Goal: Information Seeking & Learning: Learn about a topic

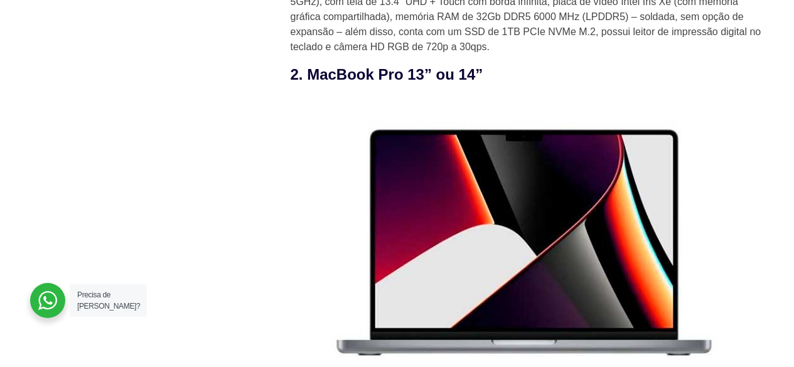
scroll to position [1757, 0]
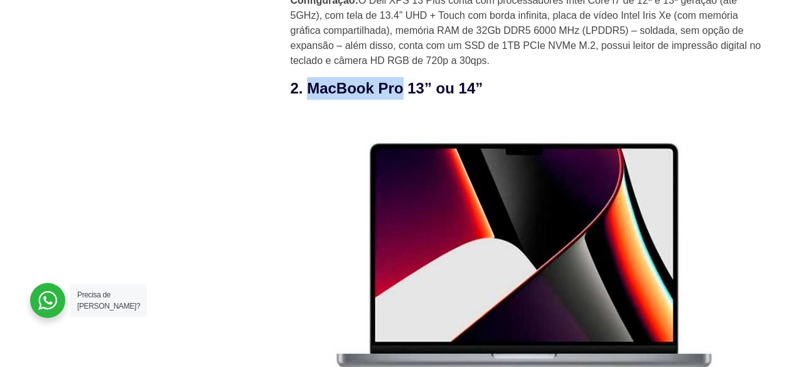
drag, startPoint x: 400, startPoint y: 94, endPoint x: 311, endPoint y: 94, distance: 89.7
click at [311, 94] on h3 "2. MacBook Pro 13” ou 14”" at bounding box center [529, 88] width 477 height 23
copy h3 "MacBook Pro"
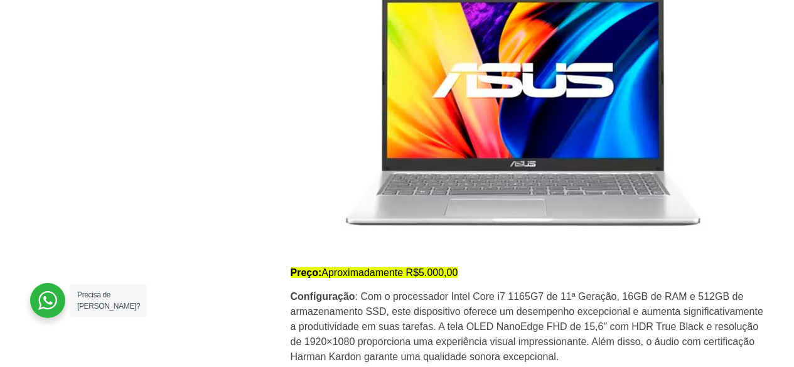
scroll to position [3012, 0]
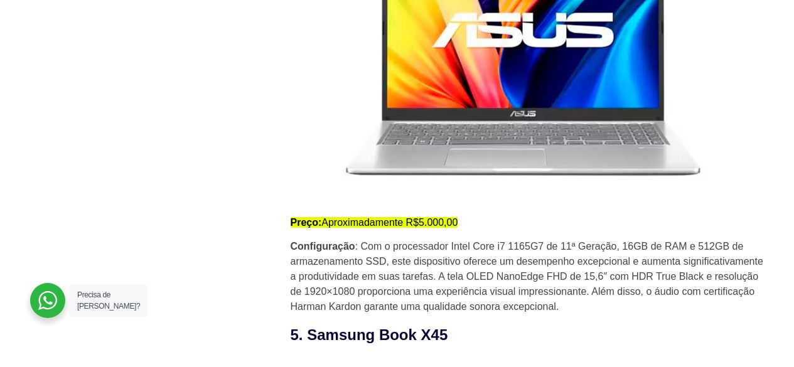
click at [518, 256] on p "Configuração : Com o processador Intel Core i7 1165G7 de 11ª Geração, 16GB de R…" at bounding box center [529, 276] width 477 height 75
click at [592, 314] on p "Configuração : Com o processador Intel Core i7 1165G7 de 11ª Geração, 16GB de R…" at bounding box center [529, 276] width 477 height 75
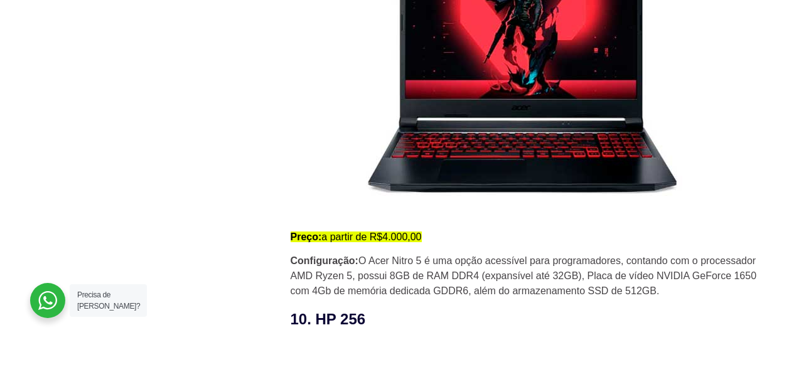
scroll to position [5209, 0]
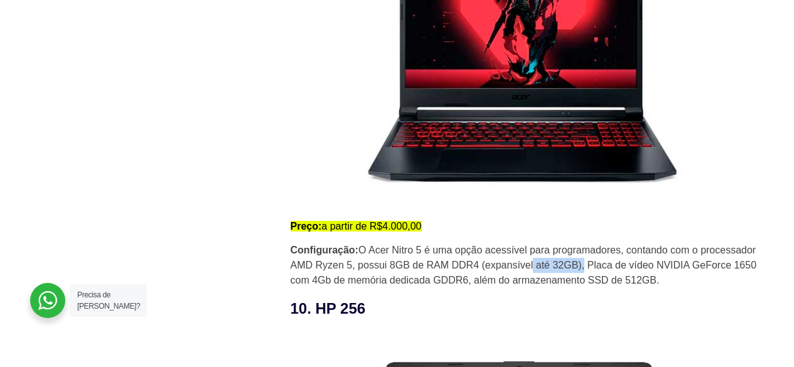
drag, startPoint x: 550, startPoint y: 269, endPoint x: 584, endPoint y: 268, distance: 33.9
click at [584, 268] on p "Configuração: O Acer Nitro 5 é uma opção acessível para programadores, contando…" at bounding box center [529, 265] width 477 height 45
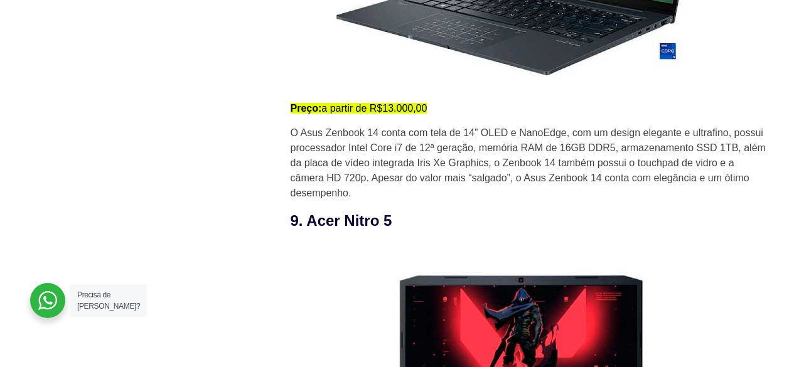
scroll to position [4895, 0]
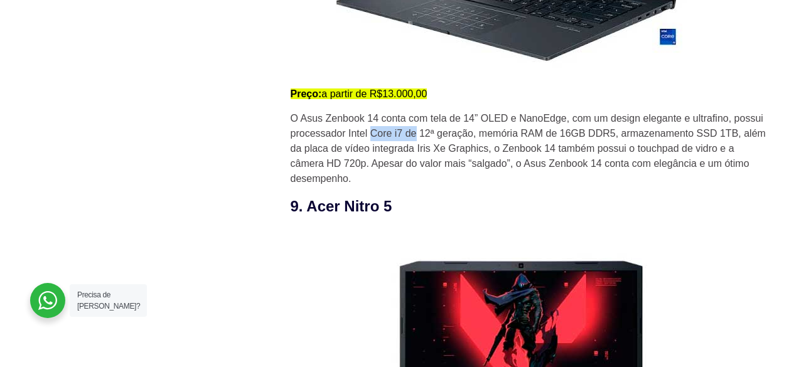
drag, startPoint x: 372, startPoint y: 137, endPoint x: 417, endPoint y: 134, distance: 45.9
click at [417, 134] on p "O Asus Zenbook 14 conta com tela de 14” OLED e NanoEdge, com um design elegante…" at bounding box center [529, 148] width 477 height 75
click at [457, 159] on p "O Asus Zenbook 14 conta com tela de 14” OLED e NanoEdge, com um design elegante…" at bounding box center [529, 148] width 477 height 75
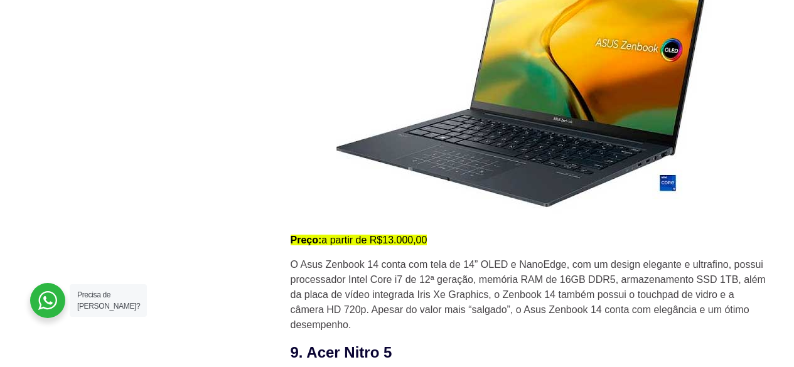
scroll to position [4769, 0]
